Goal: Information Seeking & Learning: Find specific fact

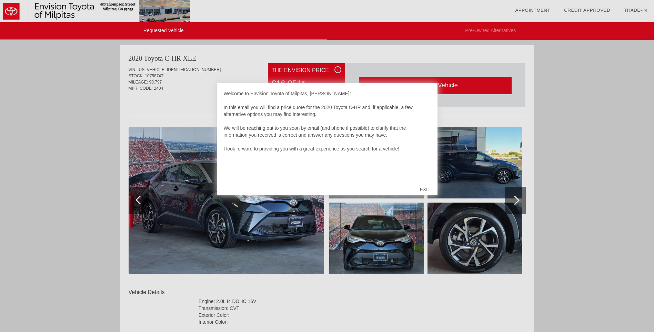
click at [426, 187] on div "EXIT" at bounding box center [425, 189] width 24 height 21
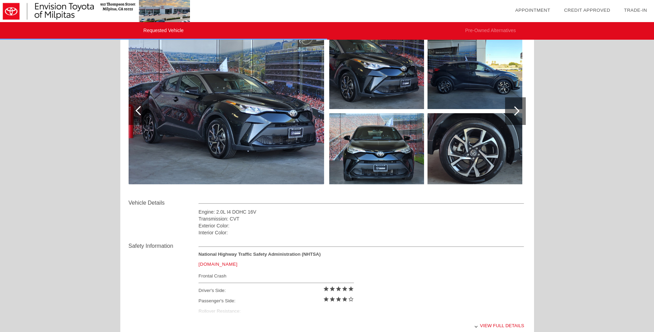
scroll to position [141, 0]
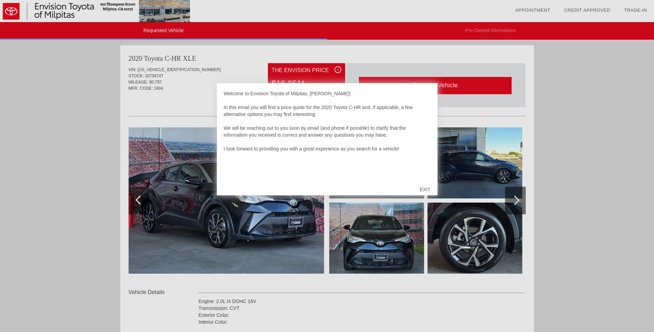
click at [423, 187] on div "EXIT" at bounding box center [425, 189] width 24 height 21
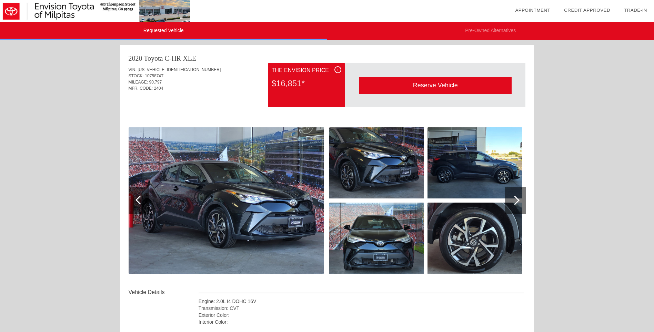
click at [313, 76] on div "$16,851*" at bounding box center [307, 83] width 70 height 18
click at [339, 69] on div "i" at bounding box center [337, 69] width 7 height 7
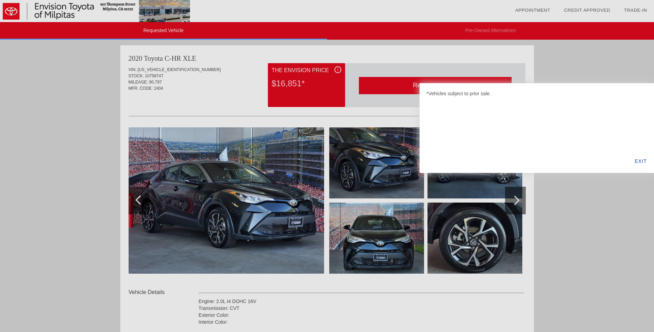
click at [638, 159] on div "EXIT" at bounding box center [641, 160] width 27 height 23
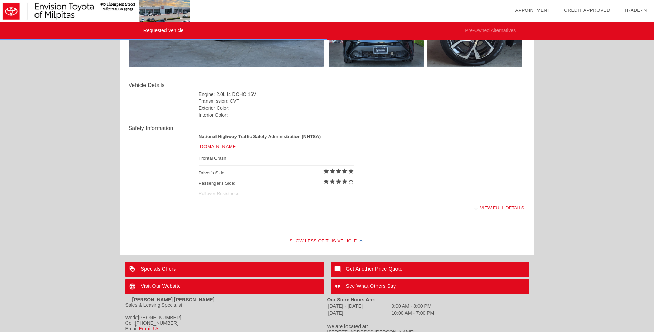
scroll to position [241, 0]
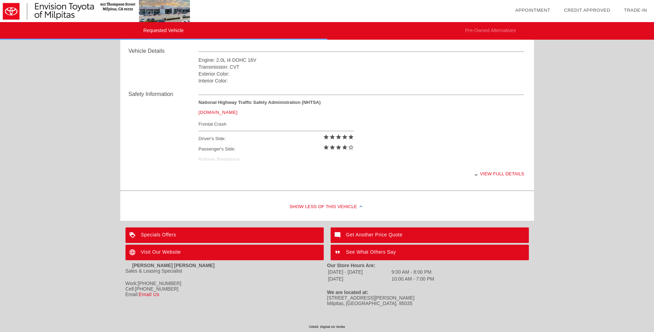
click at [483, 176] on div "View full details" at bounding box center [362, 173] width 326 height 17
click at [487, 173] on div "View less details" at bounding box center [362, 173] width 326 height 17
click at [487, 173] on div "View full details" at bounding box center [362, 173] width 326 height 17
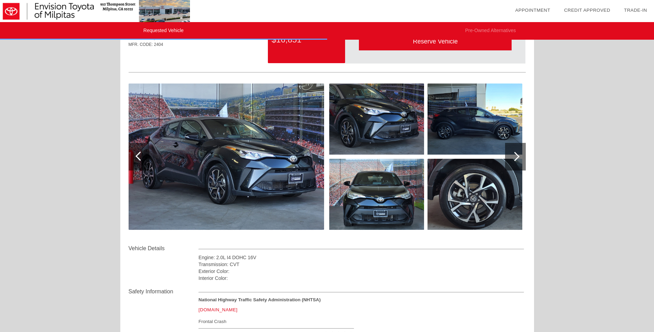
scroll to position [0, 0]
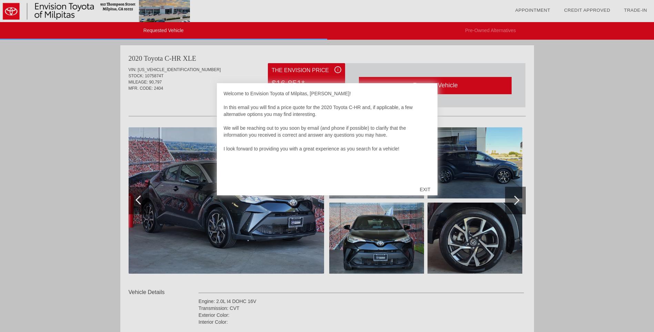
click at [421, 187] on div "EXIT" at bounding box center [425, 189] width 24 height 21
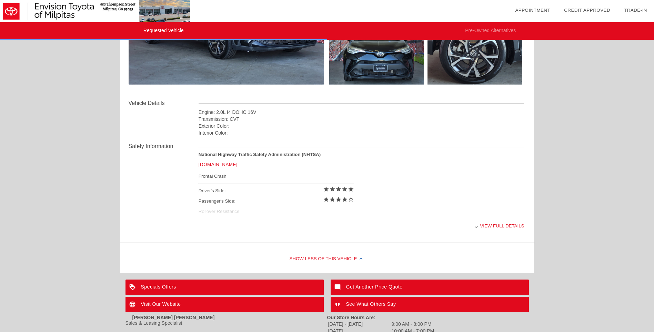
scroll to position [207, 0]
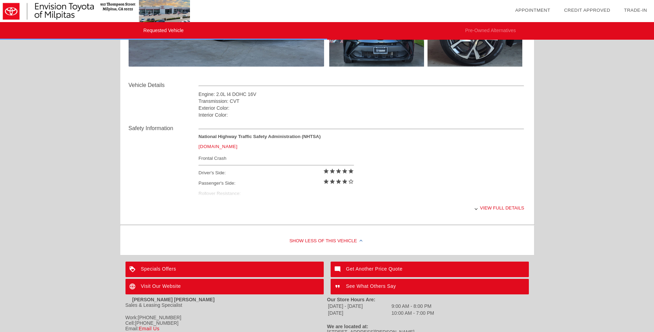
click at [490, 210] on div "View full details" at bounding box center [362, 207] width 326 height 17
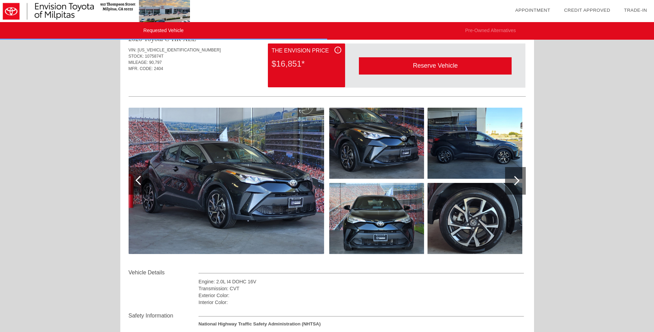
scroll to position [0, 0]
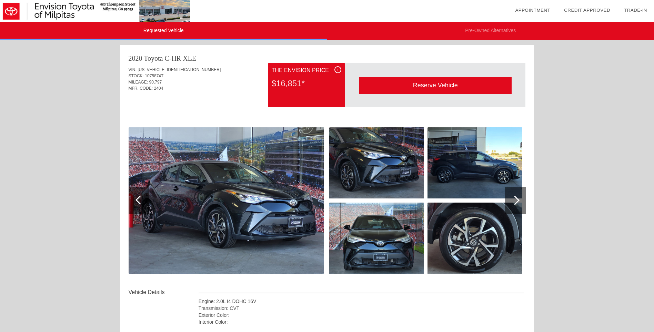
click at [340, 70] on div "i" at bounding box center [337, 69] width 7 height 7
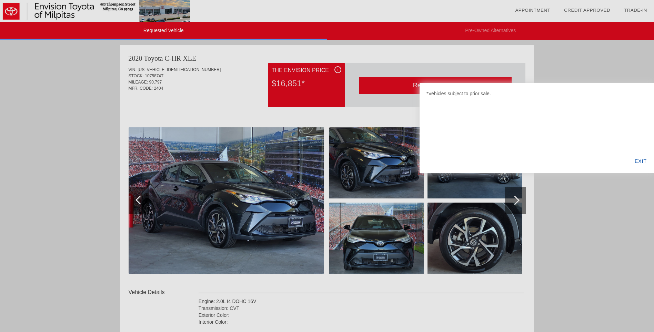
click at [424, 62] on div at bounding box center [327, 166] width 654 height 332
click at [642, 163] on div "EXIT" at bounding box center [641, 160] width 27 height 23
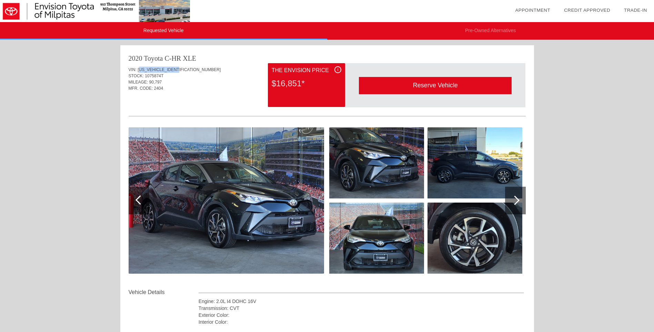
drag, startPoint x: 186, startPoint y: 69, endPoint x: 139, endPoint y: 71, distance: 47.3
click at [139, 71] on div "VIN: JTNKHMBX9L1075874" at bounding box center [327, 70] width 397 height 6
drag, startPoint x: 139, startPoint y: 71, endPoint x: 198, endPoint y: 70, distance: 59.0
click at [198, 70] on div "VIN: JTNKHMBX9L1075874" at bounding box center [327, 70] width 397 height 6
click at [191, 76] on div "STOCK: 1075874T" at bounding box center [327, 76] width 397 height 6
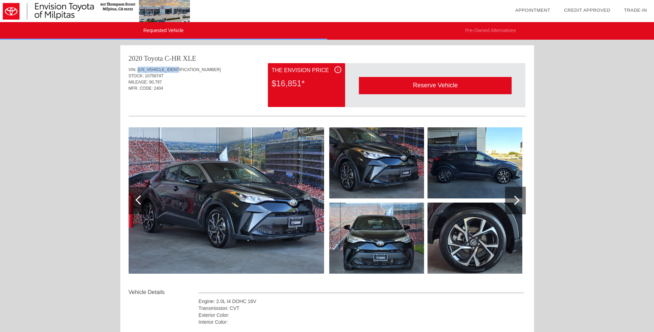
drag, startPoint x: 186, startPoint y: 71, endPoint x: 137, endPoint y: 70, distance: 49.0
click at [137, 70] on div "VIN: JTNKHMBX9L1075874" at bounding box center [327, 70] width 397 height 6
copy span "[US_VEHICLE_IDENTIFICATION_NUMBER]"
